Goal: Information Seeking & Learning: Find specific fact

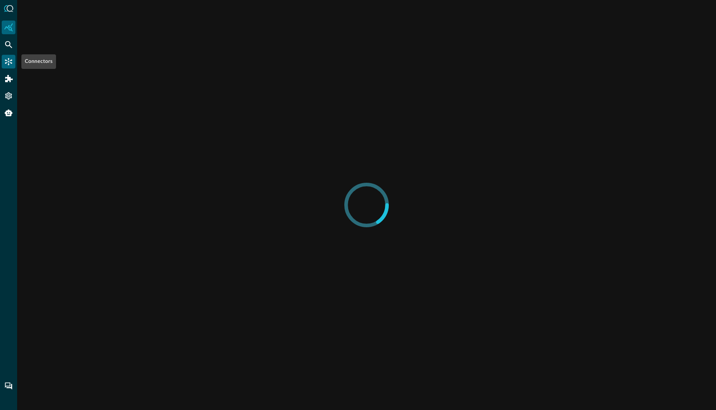
click at [13, 62] on div "Connectors" at bounding box center [9, 62] width 14 height 14
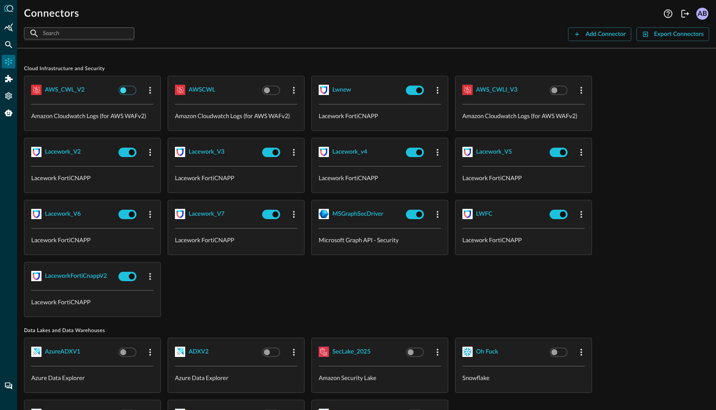
click at [133, 92] on input "checkbox" at bounding box center [122, 90] width 47 height 16
checkbox input "true"
click at [272, 92] on input "checkbox" at bounding box center [266, 90] width 47 height 16
checkbox input "false"
click at [568, 90] on input "checkbox" at bounding box center [554, 90] width 47 height 16
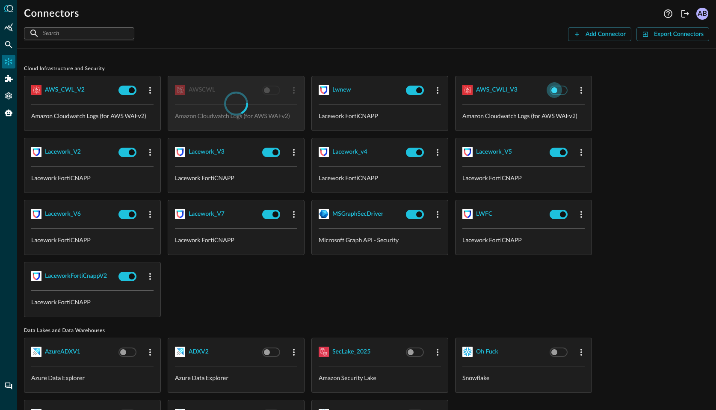
checkbox input "false"
checkbox input "true"
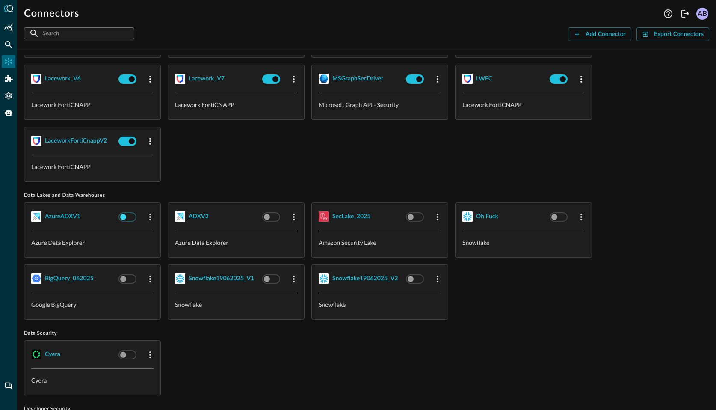
checkbox input "true"
click at [131, 211] on input "checkbox" at bounding box center [122, 217] width 47 height 16
checkbox input "false"
click at [272, 218] on input "checkbox" at bounding box center [266, 217] width 47 height 16
checkbox input "false"
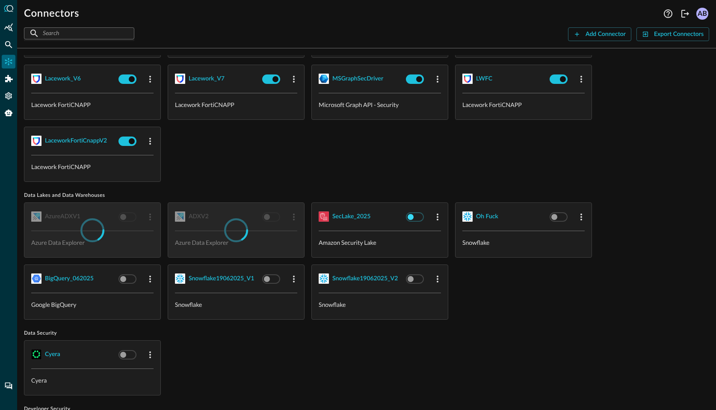
click at [416, 214] on input "checkbox" at bounding box center [410, 217] width 47 height 16
checkbox input "false"
checkbox input "true"
click at [562, 214] on input "checkbox" at bounding box center [554, 217] width 47 height 16
checkbox input "false"
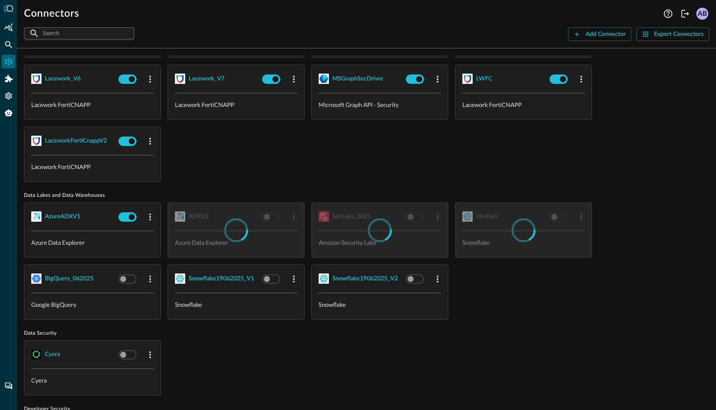
checkbox input "true"
click at [424, 276] on input "checkbox" at bounding box center [410, 279] width 47 height 16
checkbox input "false"
click at [270, 281] on input "checkbox" at bounding box center [266, 279] width 47 height 16
checkbox input "false"
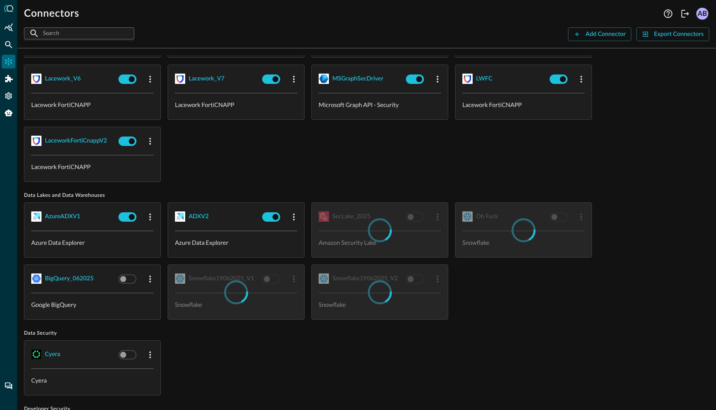
checkbox input "true"
click at [132, 281] on input "checkbox" at bounding box center [122, 279] width 47 height 16
checkbox input "false"
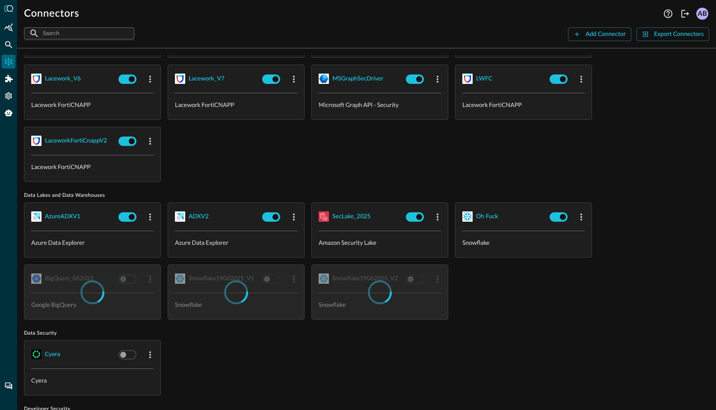
checkbox input "true"
click at [128, 355] on input "checkbox" at bounding box center [122, 355] width 47 height 16
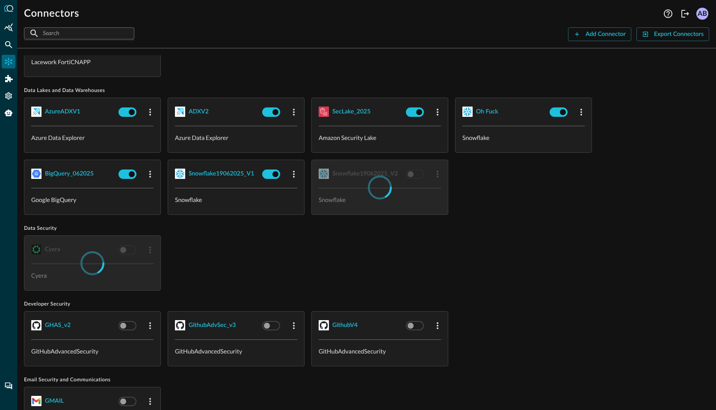
scroll to position [279, 0]
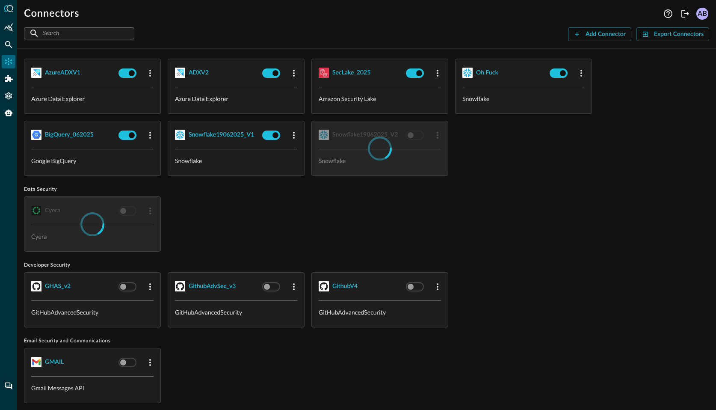
checkbox input "true"
click at [125, 287] on input "checkbox" at bounding box center [122, 287] width 47 height 16
checkbox input "false"
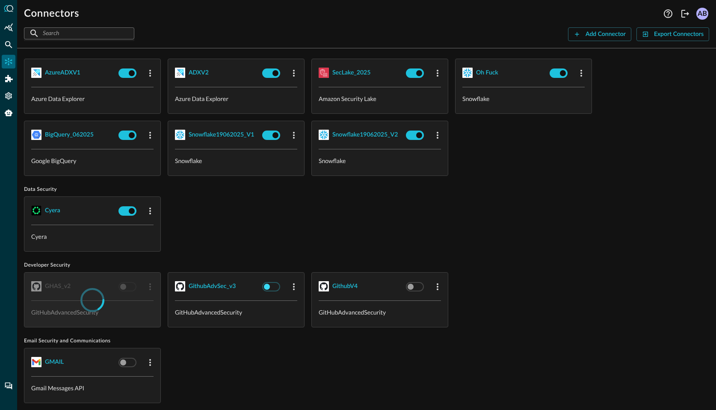
checkbox input "true"
drag, startPoint x: 268, startPoint y: 291, endPoint x: 305, endPoint y: 290, distance: 36.8
click at [268, 290] on input "checkbox" at bounding box center [266, 287] width 47 height 16
checkbox input "false"
checkbox input "true"
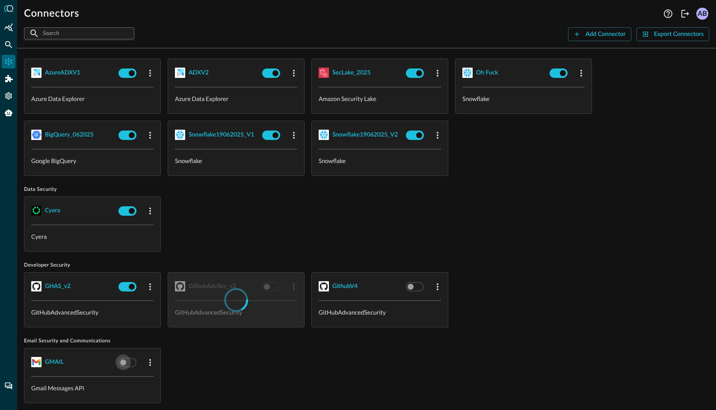
drag, startPoint x: 129, startPoint y: 366, endPoint x: 198, endPoint y: 361, distance: 69.5
click at [129, 366] on input "checkbox" at bounding box center [122, 362] width 47 height 16
checkbox input "false"
checkbox input "true"
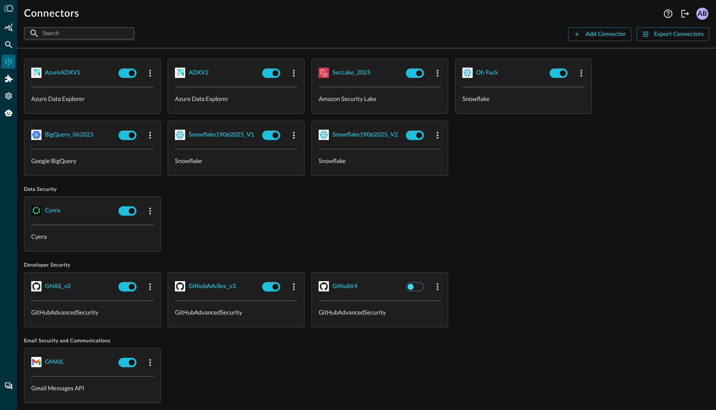
click at [410, 287] on input "checkbox" at bounding box center [410, 287] width 47 height 16
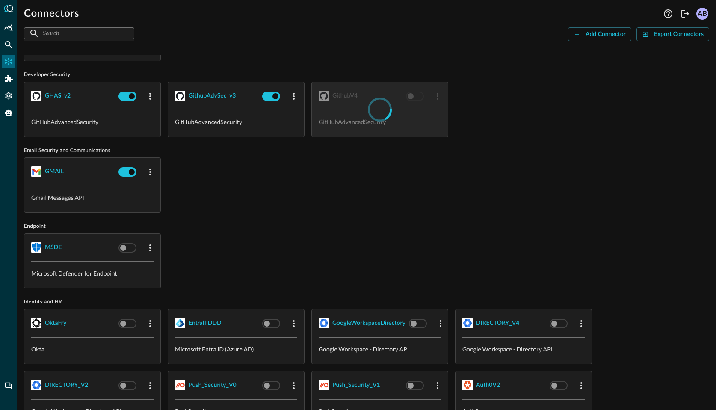
scroll to position [574, 0]
checkbox input "true"
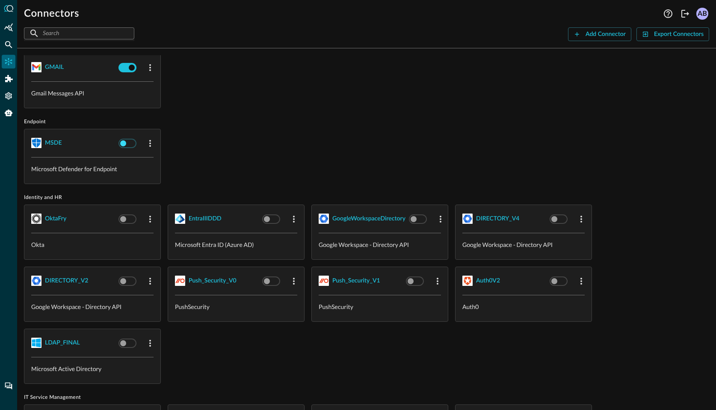
click at [125, 141] on input "checkbox" at bounding box center [122, 143] width 47 height 16
checkbox input "false"
click at [135, 211] on input "checkbox" at bounding box center [122, 219] width 47 height 16
checkbox input "false"
checkbox input "true"
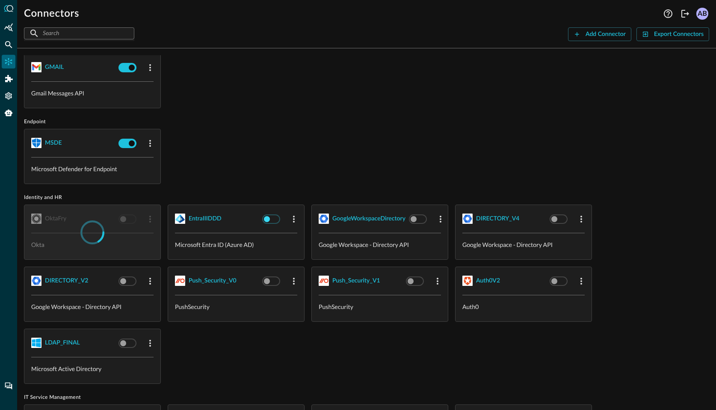
click at [273, 213] on input "checkbox" at bounding box center [266, 219] width 47 height 16
checkbox input "false"
checkbox input "true"
click at [415, 215] on input "checkbox" at bounding box center [413, 219] width 47 height 16
checkbox input "false"
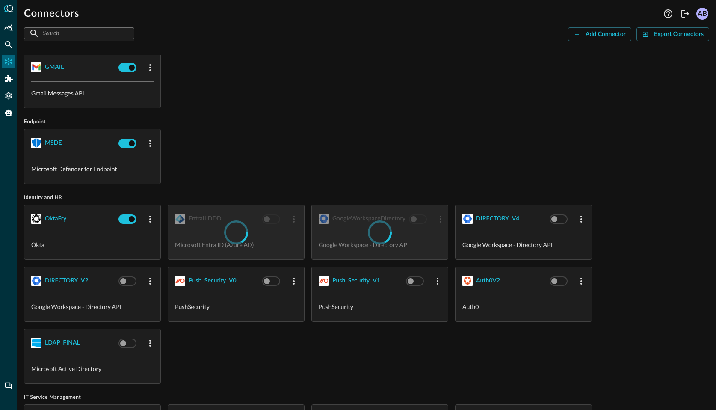
checkbox input "true"
click at [557, 213] on input "checkbox" at bounding box center [554, 219] width 47 height 16
checkbox input "false"
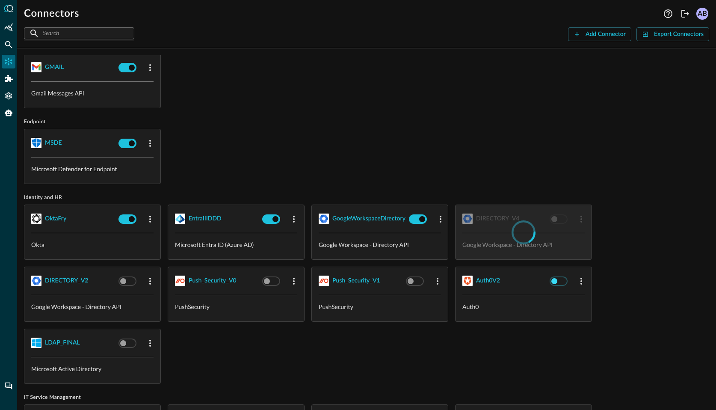
checkbox input "true"
click at [558, 276] on input "checkbox" at bounding box center [554, 281] width 47 height 16
checkbox input "false"
checkbox input "true"
click at [421, 274] on input "checkbox" at bounding box center [410, 281] width 47 height 16
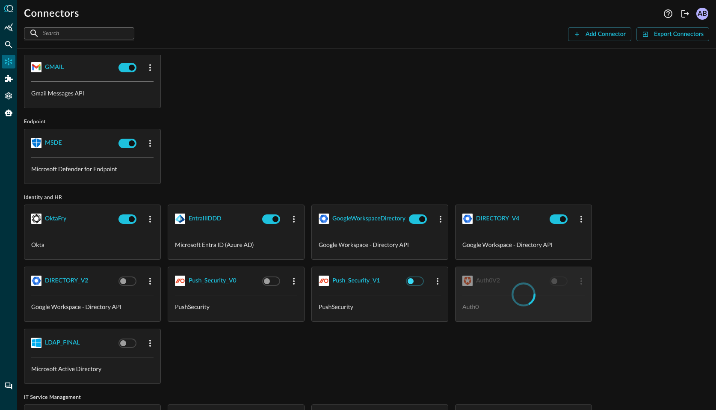
checkbox input "false"
click at [274, 280] on input "checkbox" at bounding box center [266, 281] width 47 height 16
checkbox input "false"
checkbox input "true"
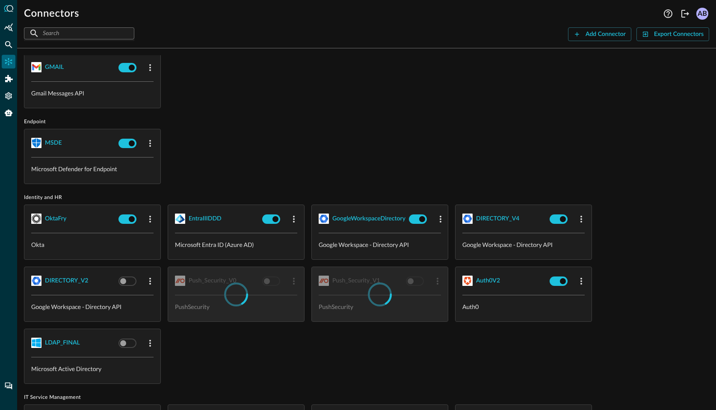
click at [141, 277] on div at bounding box center [136, 281] width 42 height 16
checkbox input "true"
click at [136, 277] on input "checkbox" at bounding box center [122, 281] width 47 height 16
checkbox input "false"
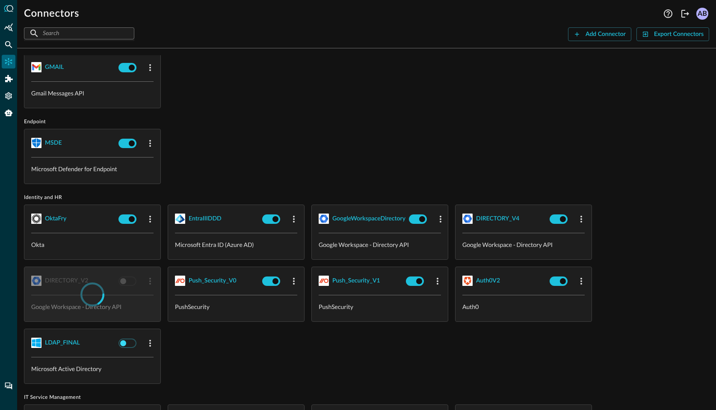
checkbox input "true"
click at [129, 336] on input "checkbox" at bounding box center [122, 343] width 47 height 16
checkbox input "false"
checkbox input "true"
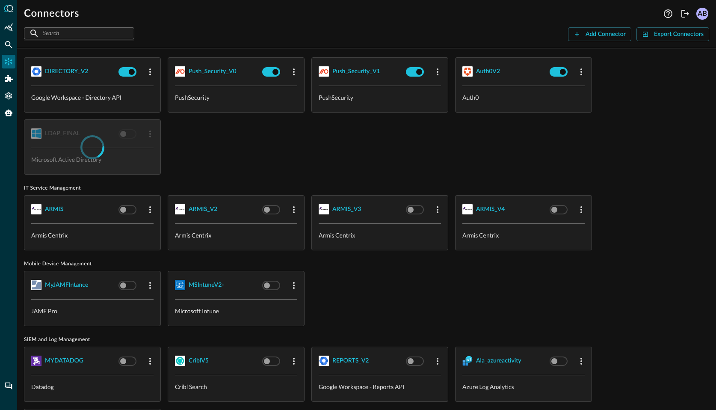
scroll to position [827, 0]
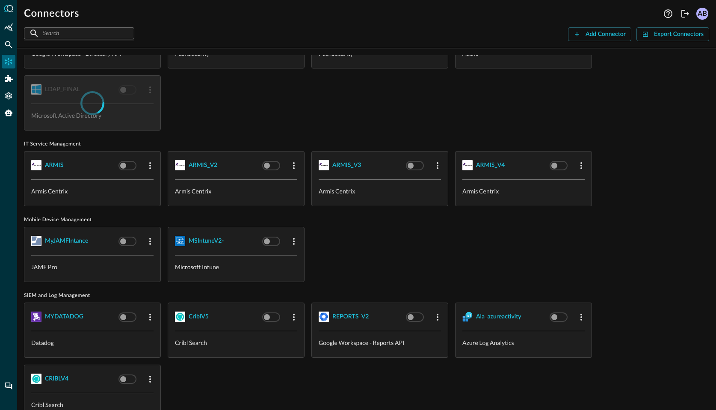
checkbox input "true"
drag, startPoint x: 122, startPoint y: 162, endPoint x: 166, endPoint y: 162, distance: 44.5
click at [122, 162] on input "checkbox" at bounding box center [122, 165] width 47 height 16
click at [287, 162] on div at bounding box center [280, 165] width 42 height 16
checkbox input "true"
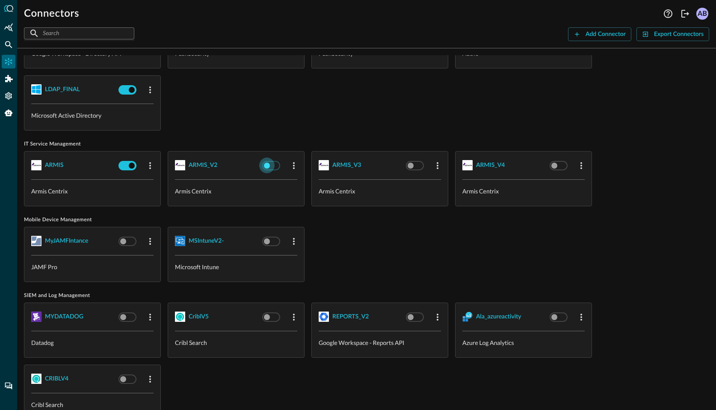
click at [282, 162] on input "checkbox" at bounding box center [266, 165] width 47 height 16
checkbox input "false"
click at [416, 164] on input "checkbox" at bounding box center [410, 165] width 47 height 16
checkbox input "false"
checkbox input "true"
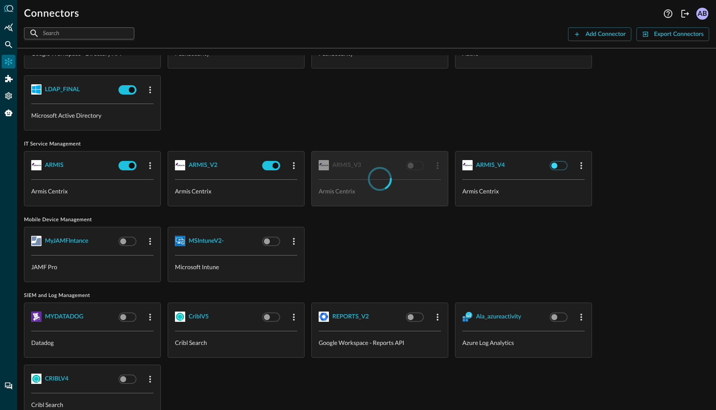
checkbox input "true"
click at [555, 159] on input "checkbox" at bounding box center [554, 165] width 47 height 16
checkbox input "false"
click at [270, 238] on input "checkbox" at bounding box center [266, 241] width 47 height 16
checkbox input "false"
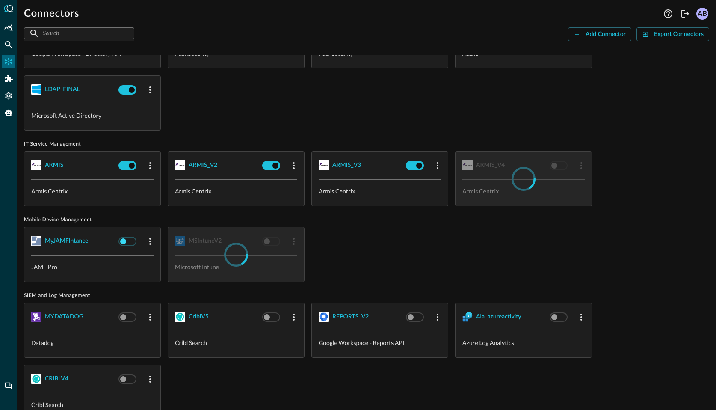
checkbox input "true"
click at [136, 240] on input "checkbox" at bounding box center [122, 241] width 47 height 16
checkbox input "false"
checkbox input "true"
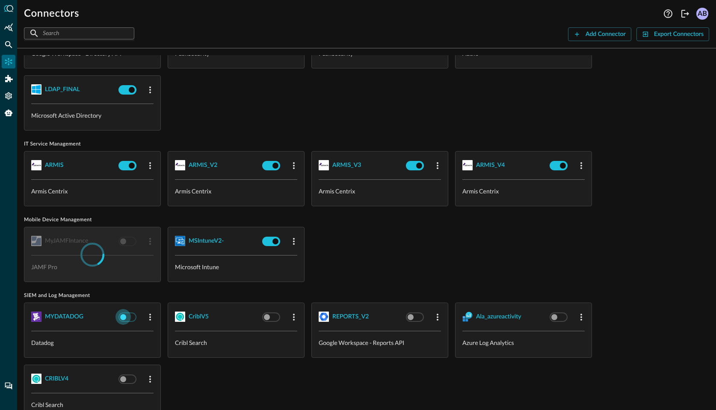
click at [128, 311] on input "checkbox" at bounding box center [122, 317] width 47 height 16
checkbox input "false"
checkbox input "true"
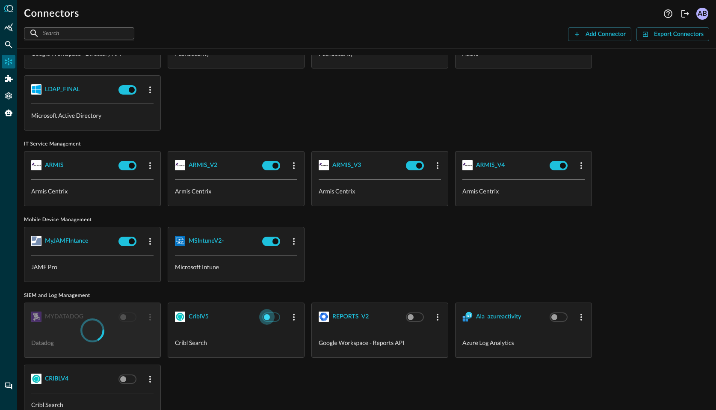
click at [274, 317] on input "checkbox" at bounding box center [266, 317] width 47 height 16
checkbox input "false"
checkbox input "true"
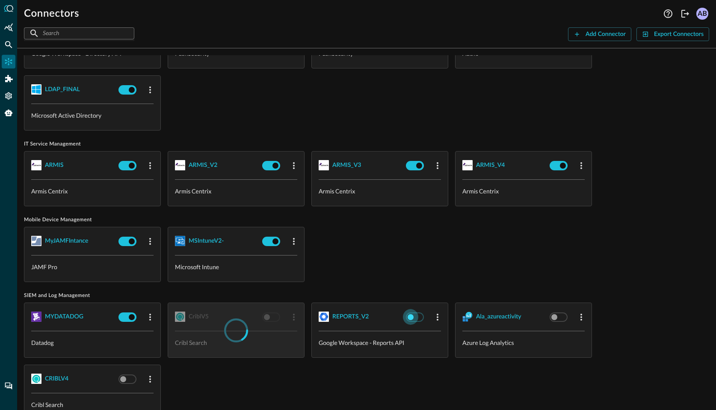
click at [420, 311] on input "checkbox" at bounding box center [410, 317] width 47 height 16
checkbox input "false"
click at [560, 310] on input "checkbox" at bounding box center [554, 317] width 47 height 16
checkbox input "false"
checkbox input "true"
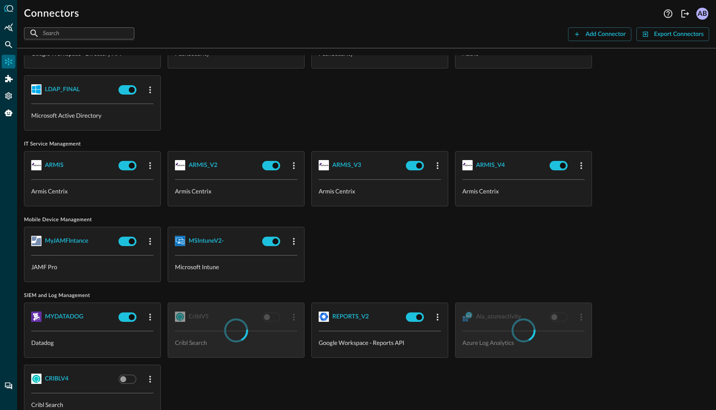
checkbox input "true"
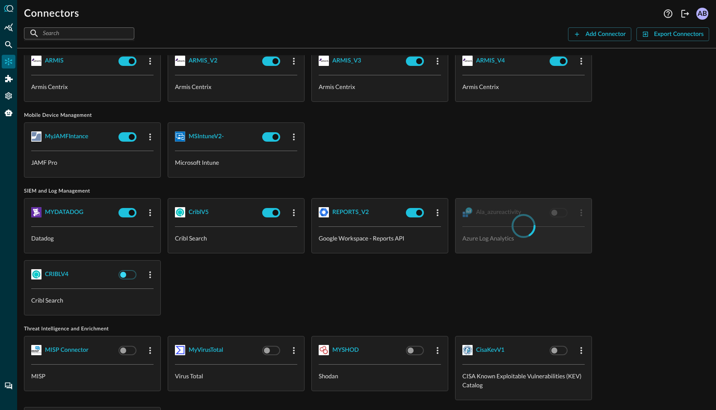
checkbox input "true"
click at [127, 273] on input "checkbox" at bounding box center [122, 275] width 47 height 16
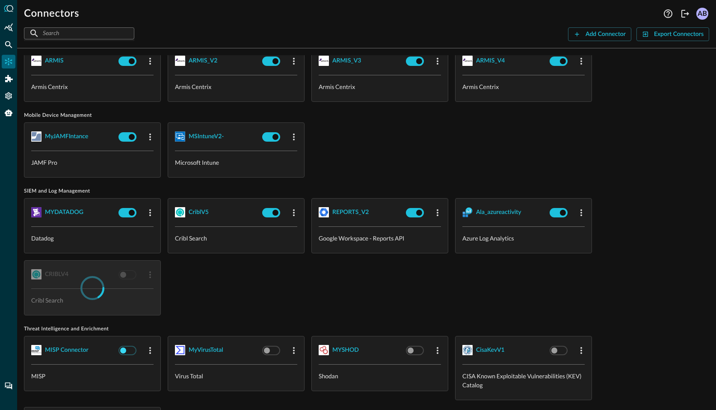
checkbox input "true"
click at [133, 342] on input "checkbox" at bounding box center [122, 350] width 47 height 16
checkbox input "false"
click at [286, 347] on div at bounding box center [280, 350] width 42 height 16
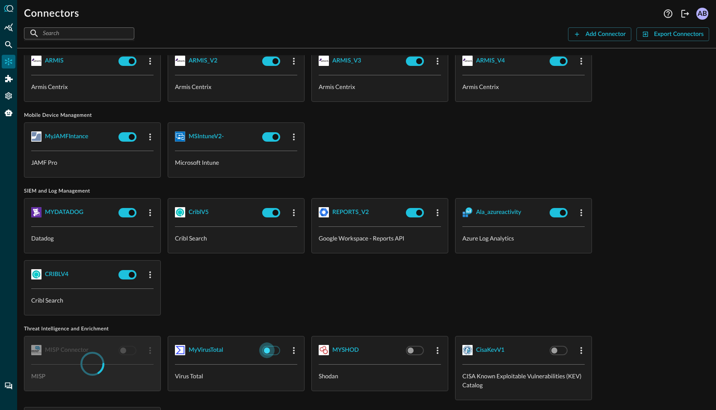
click at [280, 346] on input "checkbox" at bounding box center [266, 350] width 47 height 16
checkbox input "false"
checkbox input "true"
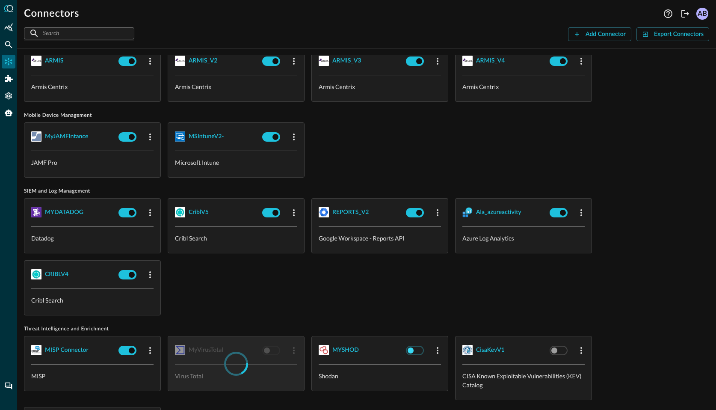
click at [415, 346] on input "checkbox" at bounding box center [410, 350] width 47 height 16
checkbox input "false"
checkbox input "true"
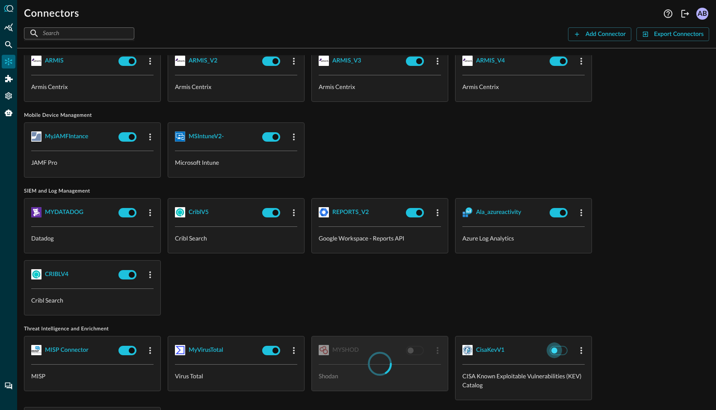
click at [554, 345] on input "checkbox" at bounding box center [554, 350] width 47 height 16
checkbox input "false"
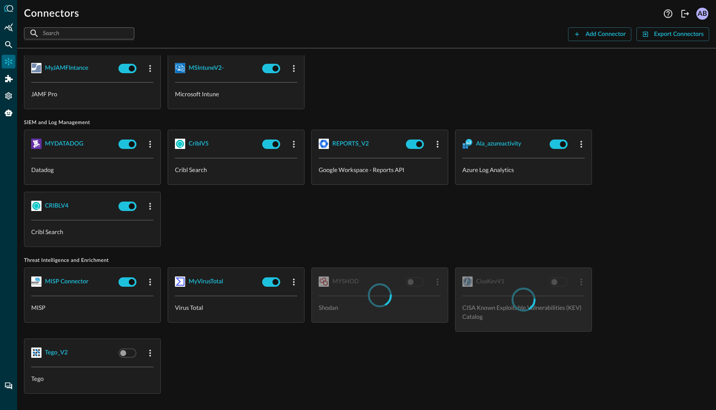
checkbox input "true"
drag, startPoint x: 130, startPoint y: 349, endPoint x: 205, endPoint y: 340, distance: 76.3
click at [129, 349] on input "checkbox" at bounding box center [122, 353] width 47 height 16
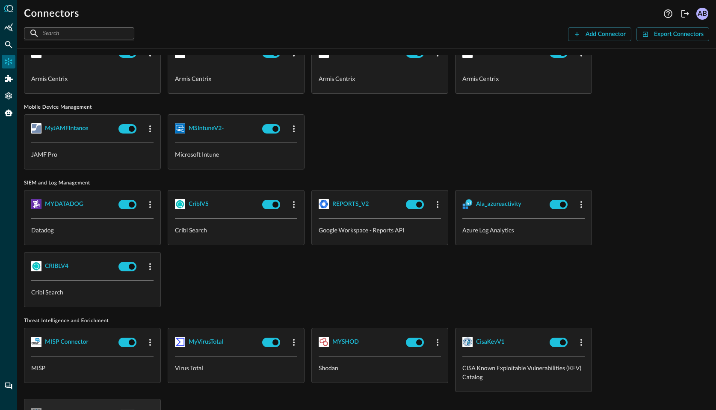
checkbox input "true"
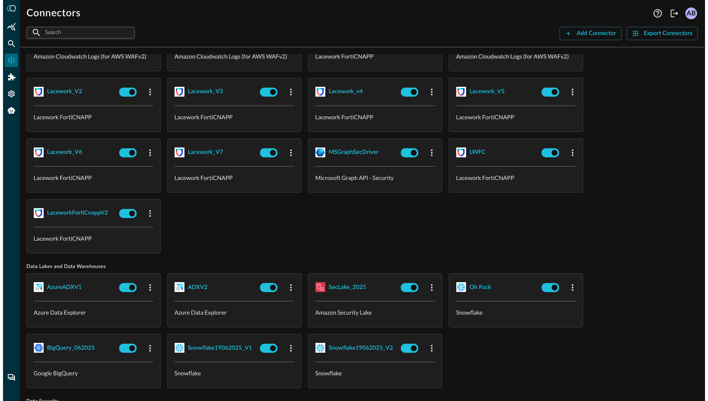
scroll to position [0, 0]
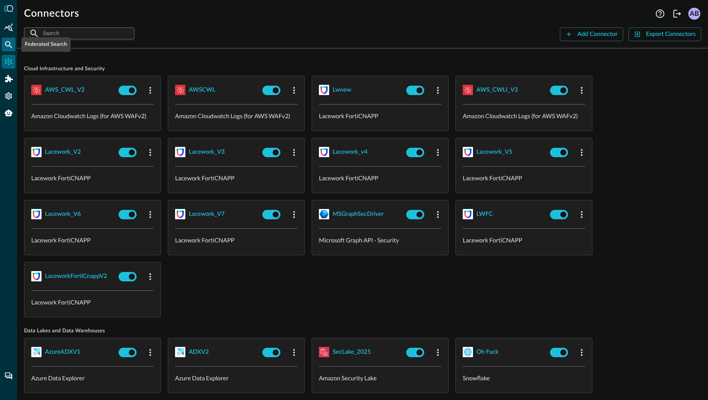
click at [6, 47] on icon "Federated Search" at bounding box center [8, 44] width 9 height 9
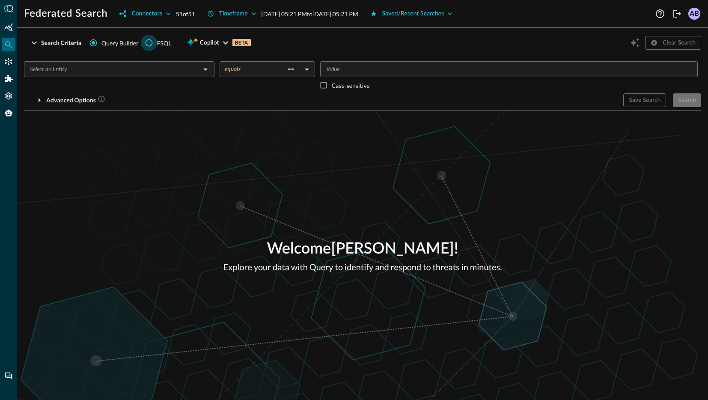
click at [149, 42] on input "FSQL" at bounding box center [149, 43] width 16 height 16
radio input "true"
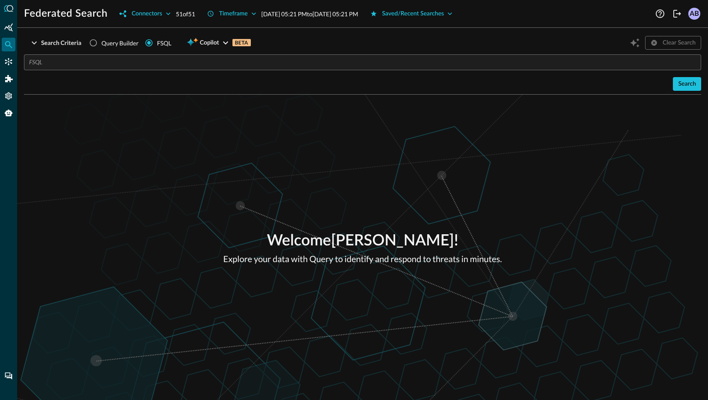
click at [100, 61] on input "text" at bounding box center [365, 62] width 672 height 16
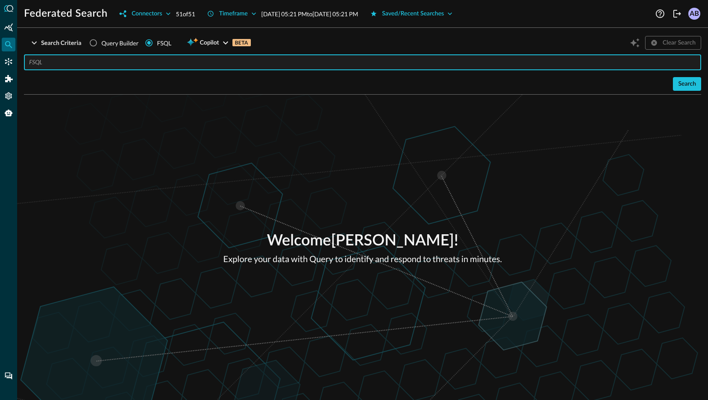
click at [221, 61] on input "text" at bounding box center [365, 62] width 672 height 16
paste input "QUERY inventory_info.** AFTER 48 hours"
type input "QUERY inventory_info.** AFTER 48 hours"
click at [694, 88] on div "Search" at bounding box center [687, 84] width 18 height 11
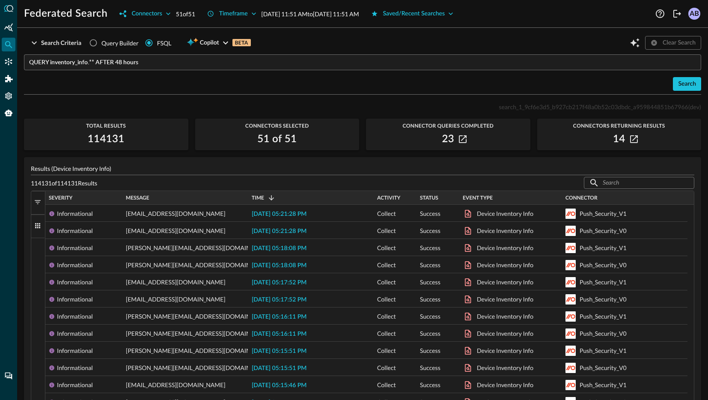
click at [276, 101] on div "search_1_9cf6e3d5_b927cb217f48a0b52c03dbdc_a959844851b67966 (dev)" at bounding box center [362, 106] width 677 height 10
click at [12, 60] on icon "Connectors" at bounding box center [8, 61] width 9 height 9
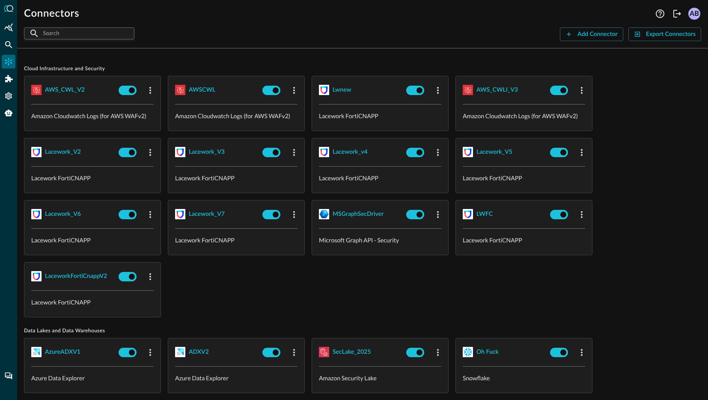
click at [69, 33] on input "text" at bounding box center [79, 33] width 72 height 16
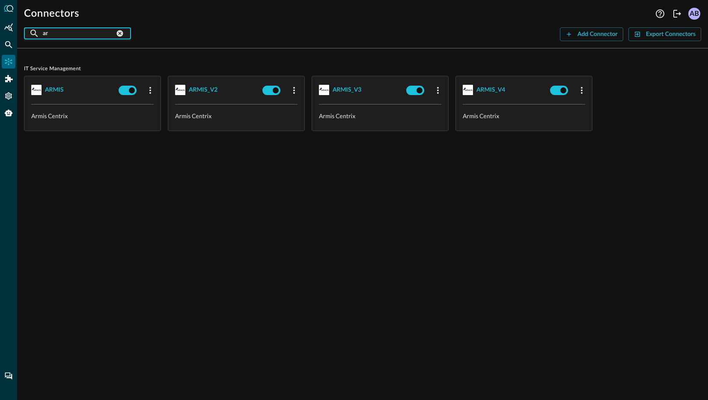
type input "ar"
click at [133, 175] on div "IT Service Management ARMIS Armis Centrix ARMIS_V2 Armis Centrix ARMIS_V3 Armis…" at bounding box center [362, 227] width 691 height 344
click at [126, 89] on input "checkbox" at bounding box center [131, 90] width 47 height 16
checkbox input "true"
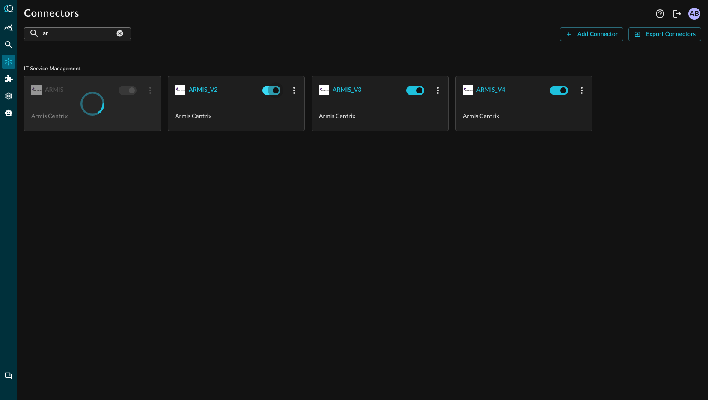
click at [273, 92] on input "checkbox" at bounding box center [275, 90] width 47 height 16
checkbox input "true"
checkbox input "false"
click at [410, 90] on input "checkbox" at bounding box center [418, 90] width 47 height 16
checkbox input "true"
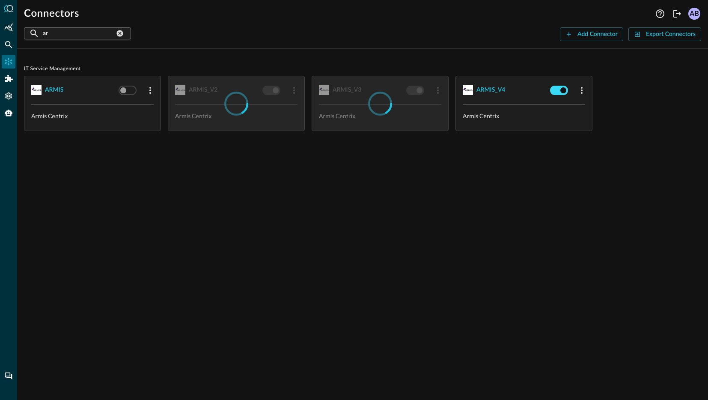
checkbox input "false"
click at [574, 87] on div at bounding box center [567, 90] width 42 height 16
click at [563, 90] on input "checkbox" at bounding box center [562, 90] width 47 height 16
checkbox input "true"
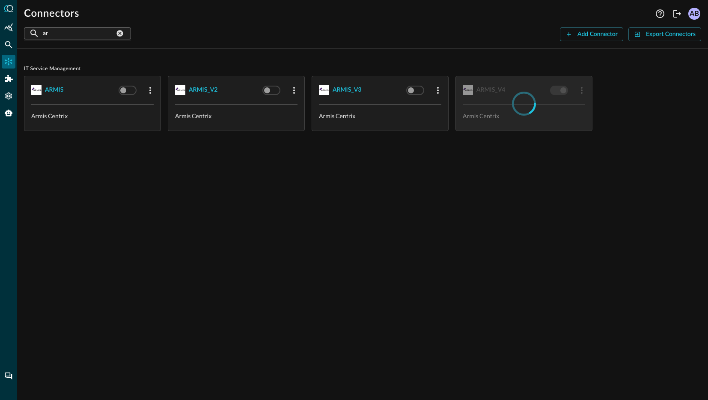
checkbox input "false"
click at [489, 40] on div "​ ar ​ Add Connector Export Connectors" at bounding box center [362, 34] width 677 height 14
checkbox input "false"
click at [231, 193] on div "IT Service Management ARMIS Armis Centrix ARMIS_V2 Armis Centrix ARMIS_V3 Armis…" at bounding box center [362, 227] width 691 height 344
click at [13, 41] on div "Federated Search" at bounding box center [9, 45] width 14 height 14
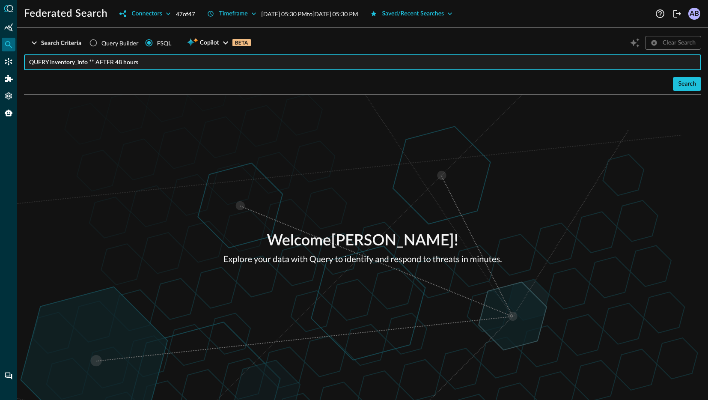
click at [166, 61] on input "QUERY inventory_info.** AFTER 48 hours" at bounding box center [365, 62] width 672 height 16
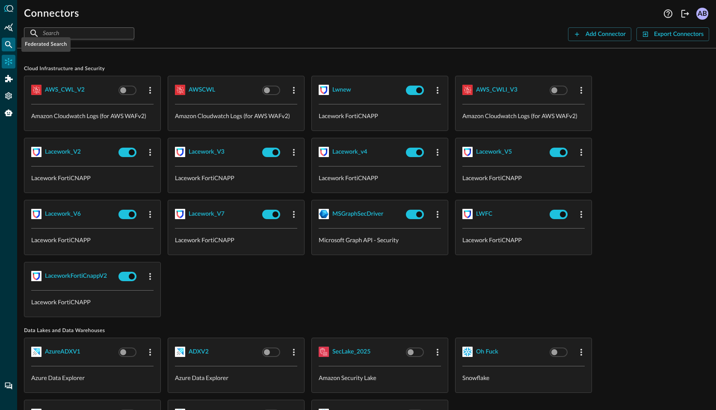
click at [11, 50] on div "Federated Search" at bounding box center [9, 45] width 14 height 14
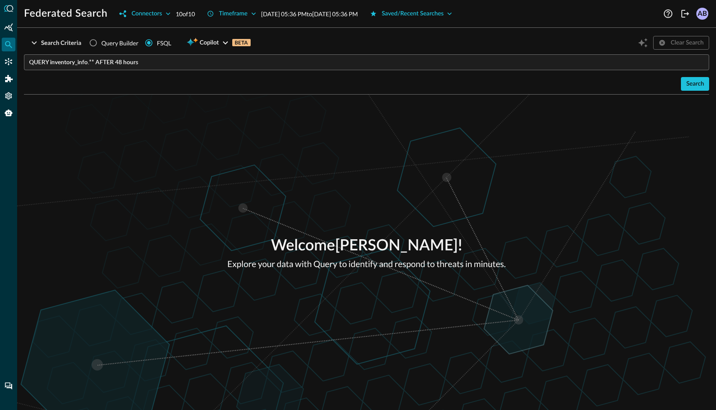
click at [163, 65] on input "QUERY inventory_info.** AFTER 48 hours" at bounding box center [369, 62] width 680 height 16
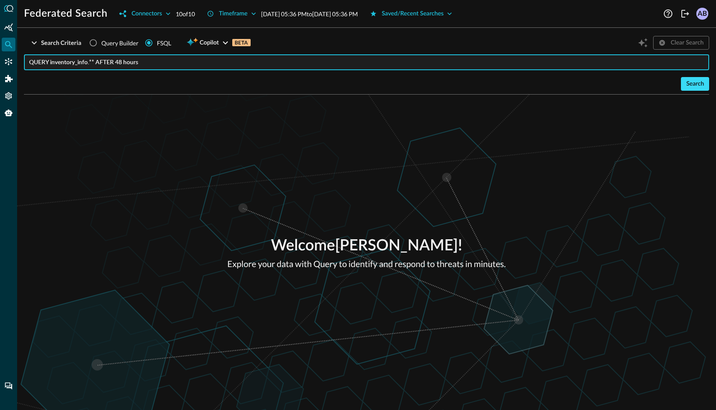
click at [690, 83] on div "Search" at bounding box center [695, 84] width 18 height 11
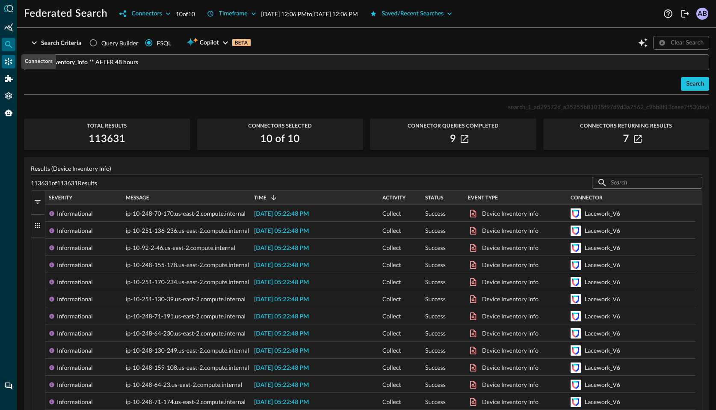
click at [4, 59] on div "Connectors" at bounding box center [9, 62] width 14 height 14
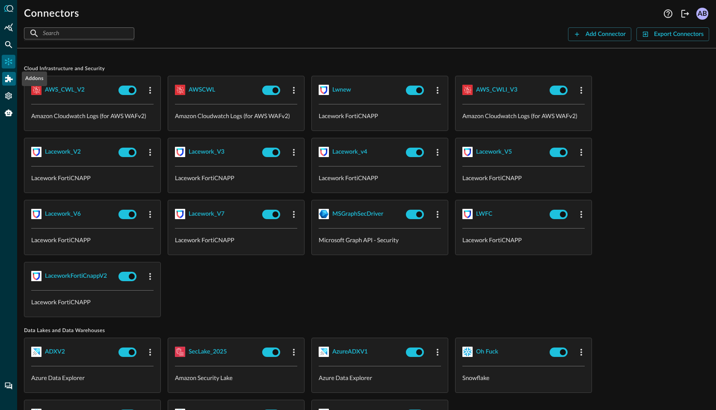
click at [6, 80] on icon "Addons" at bounding box center [9, 79] width 8 height 8
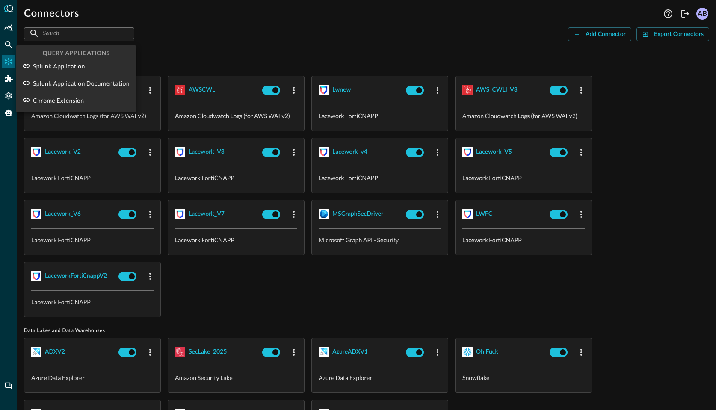
click at [8, 50] on div at bounding box center [358, 205] width 716 height 410
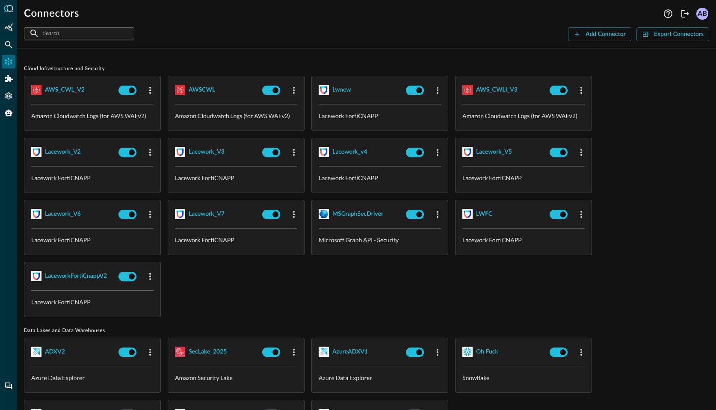
click at [8, 44] on icon "Federated Search" at bounding box center [8, 44] width 9 height 9
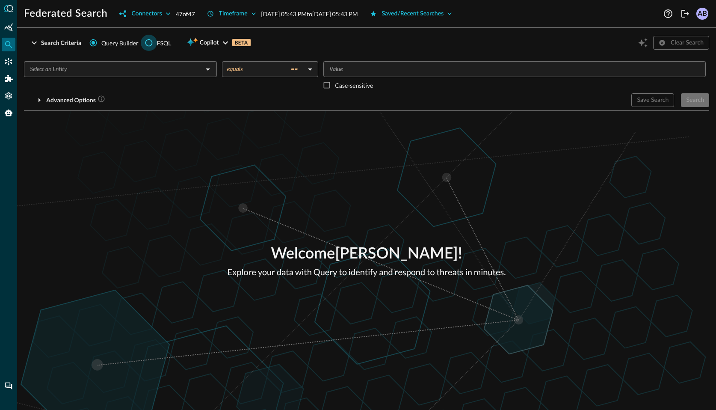
click at [151, 45] on input "FSQL" at bounding box center [149, 43] width 16 height 16
radio input "true"
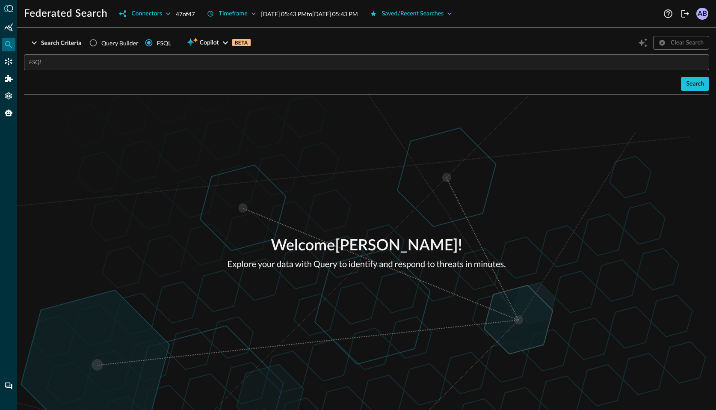
click at [156, 63] on input "text" at bounding box center [369, 62] width 680 height 16
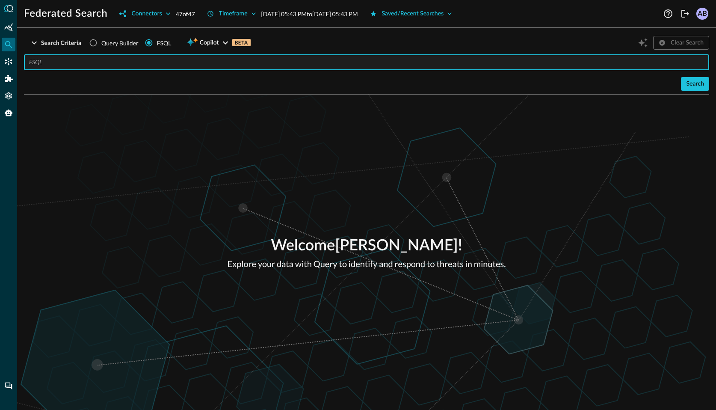
type input "QUERY inventory_info.** AFTER 48 hours"
click at [622, 92] on div "Search Criteria Query Builder FSQL Copilot BETA Clear Search QUERY inventory_in…" at bounding box center [366, 65] width 685 height 60
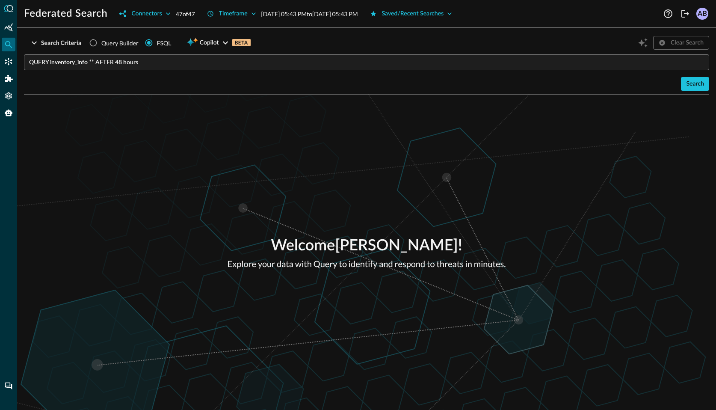
click at [624, 87] on div "Search" at bounding box center [366, 84] width 685 height 14
click at [628, 83] on div "Search" at bounding box center [366, 84] width 685 height 14
